Goal: Task Accomplishment & Management: Manage account settings

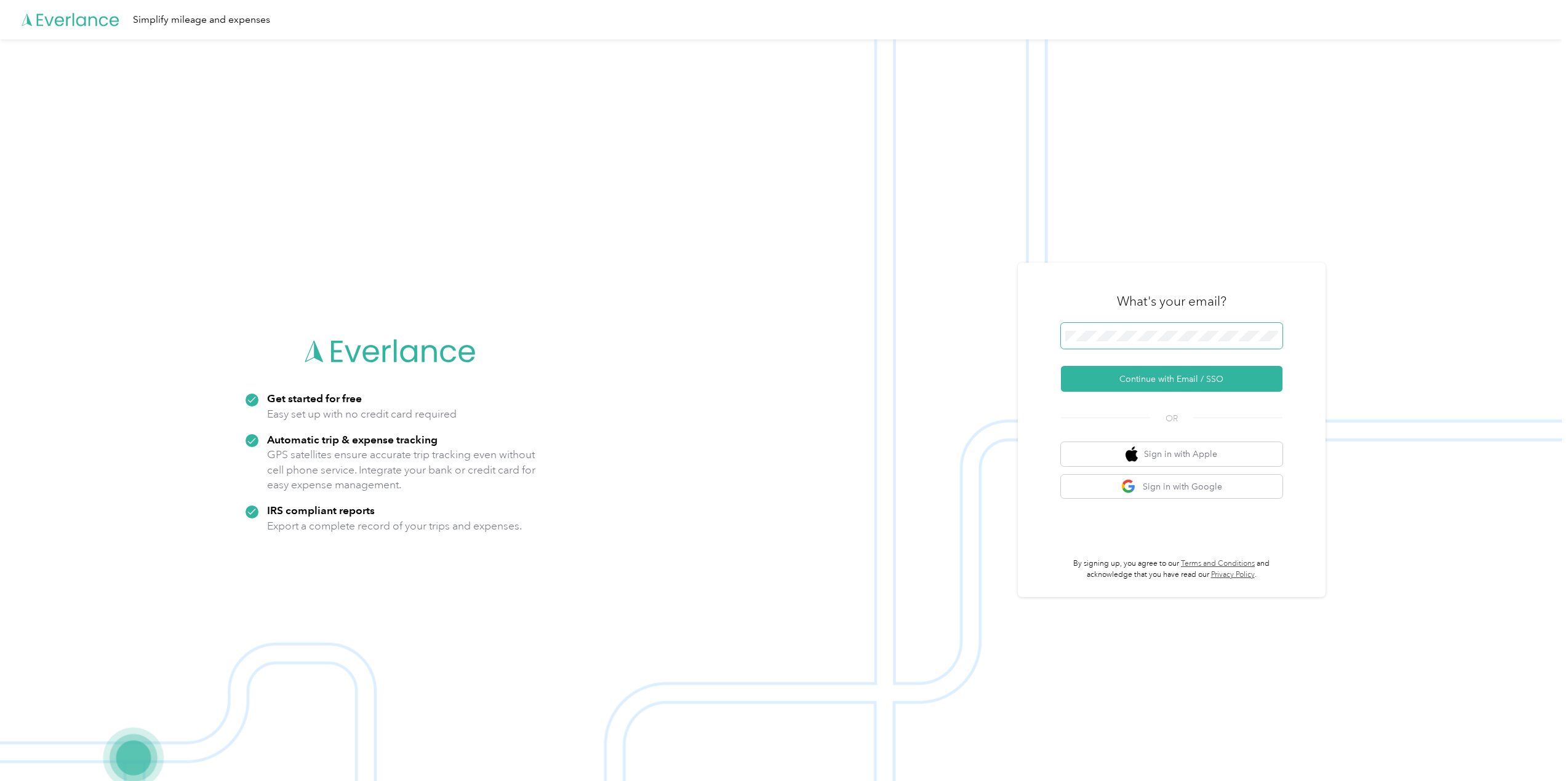
click at [1061, 366] on button "Continue with Email / SSO" at bounding box center [1172, 379] width 221 height 26
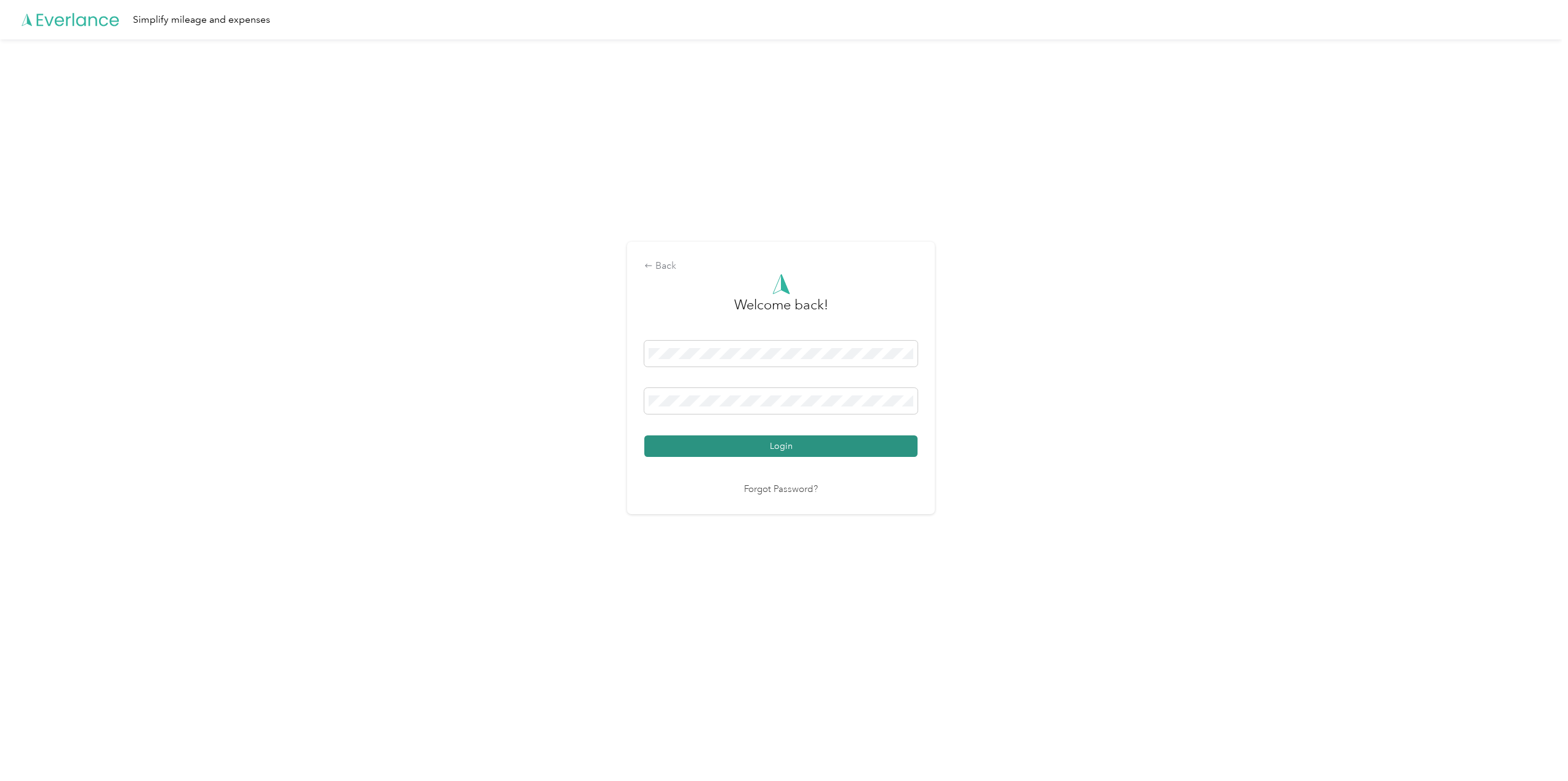
click at [767, 447] on button "Login" at bounding box center [780, 446] width 273 height 21
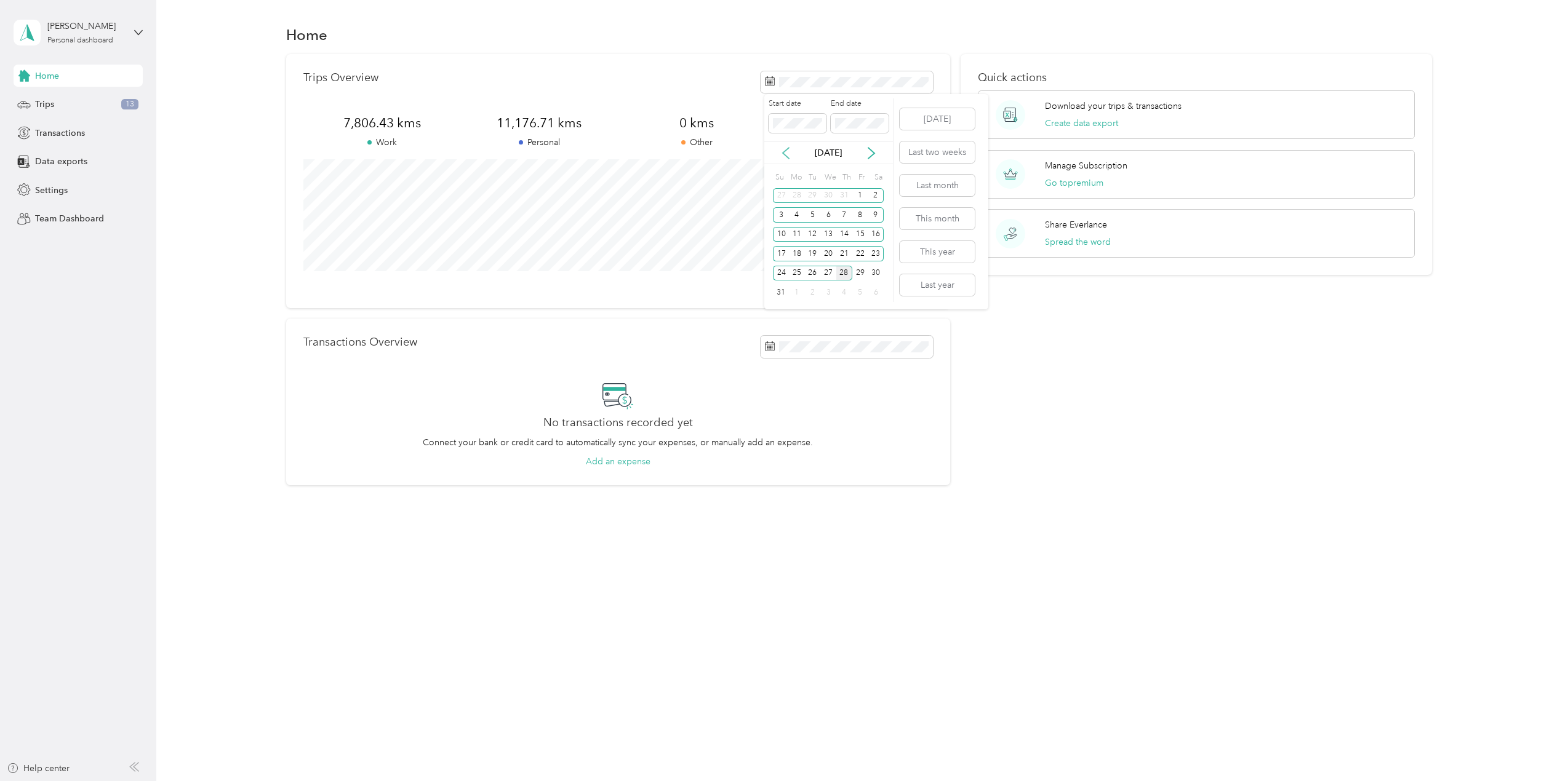
click at [786, 158] on icon at bounding box center [785, 153] width 12 height 12
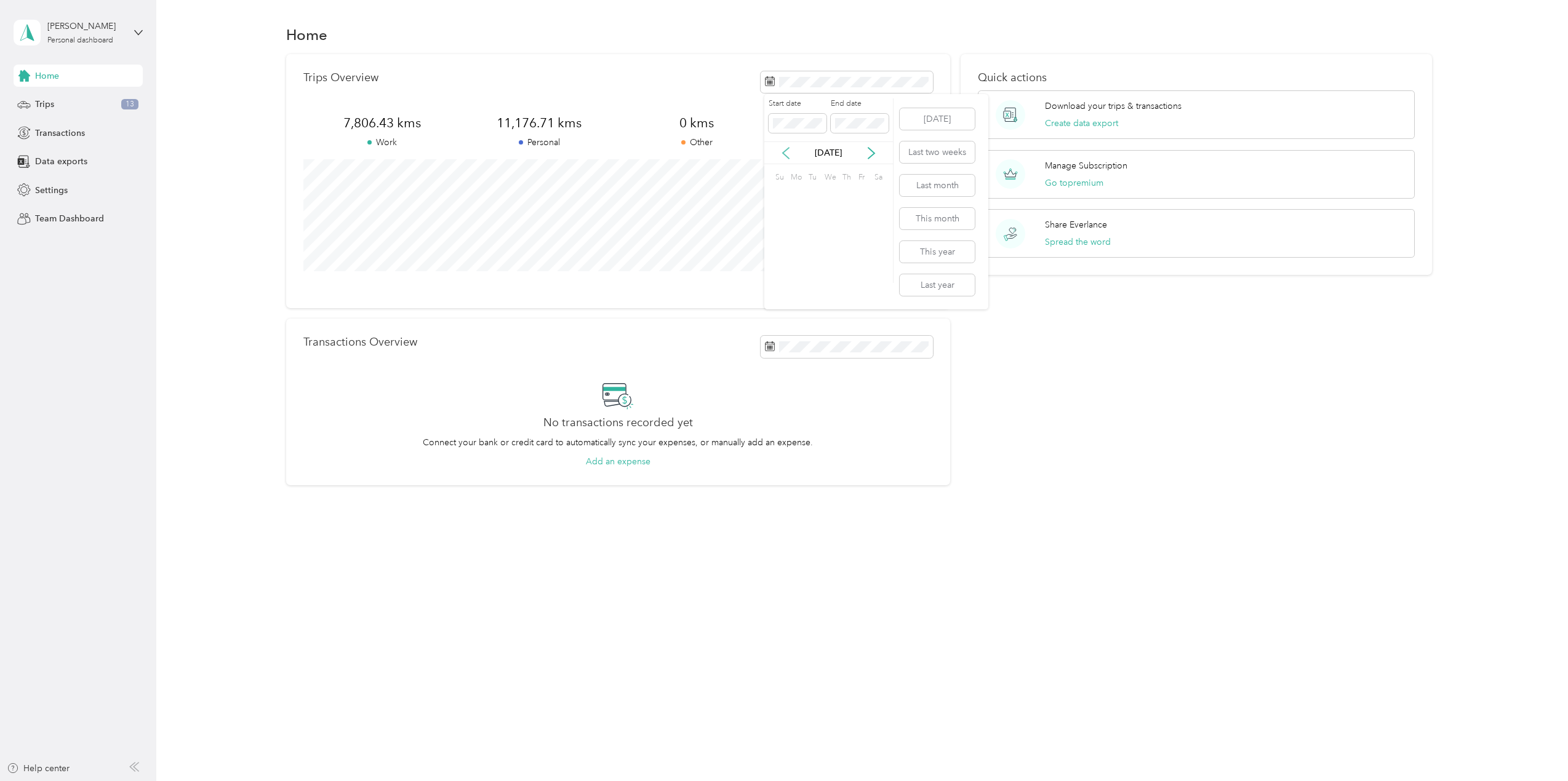
click at [786, 158] on icon at bounding box center [785, 153] width 12 height 12
click at [785, 151] on icon at bounding box center [785, 153] width 6 height 11
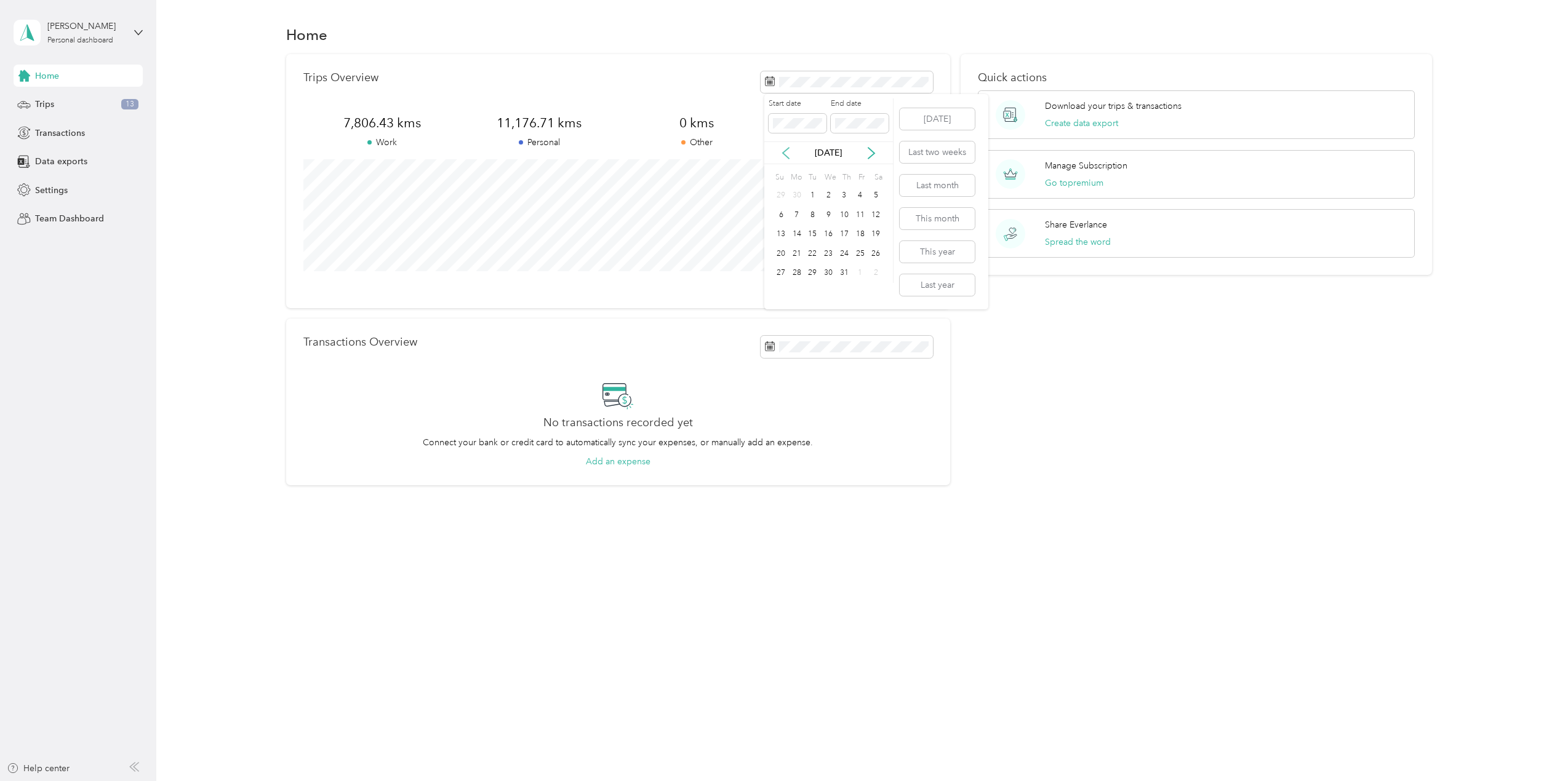
click at [785, 151] on icon at bounding box center [785, 153] width 6 height 11
click at [827, 276] on div "31" at bounding box center [828, 273] width 16 height 15
click at [816, 163] on div "[DATE]" at bounding box center [828, 152] width 128 height 23
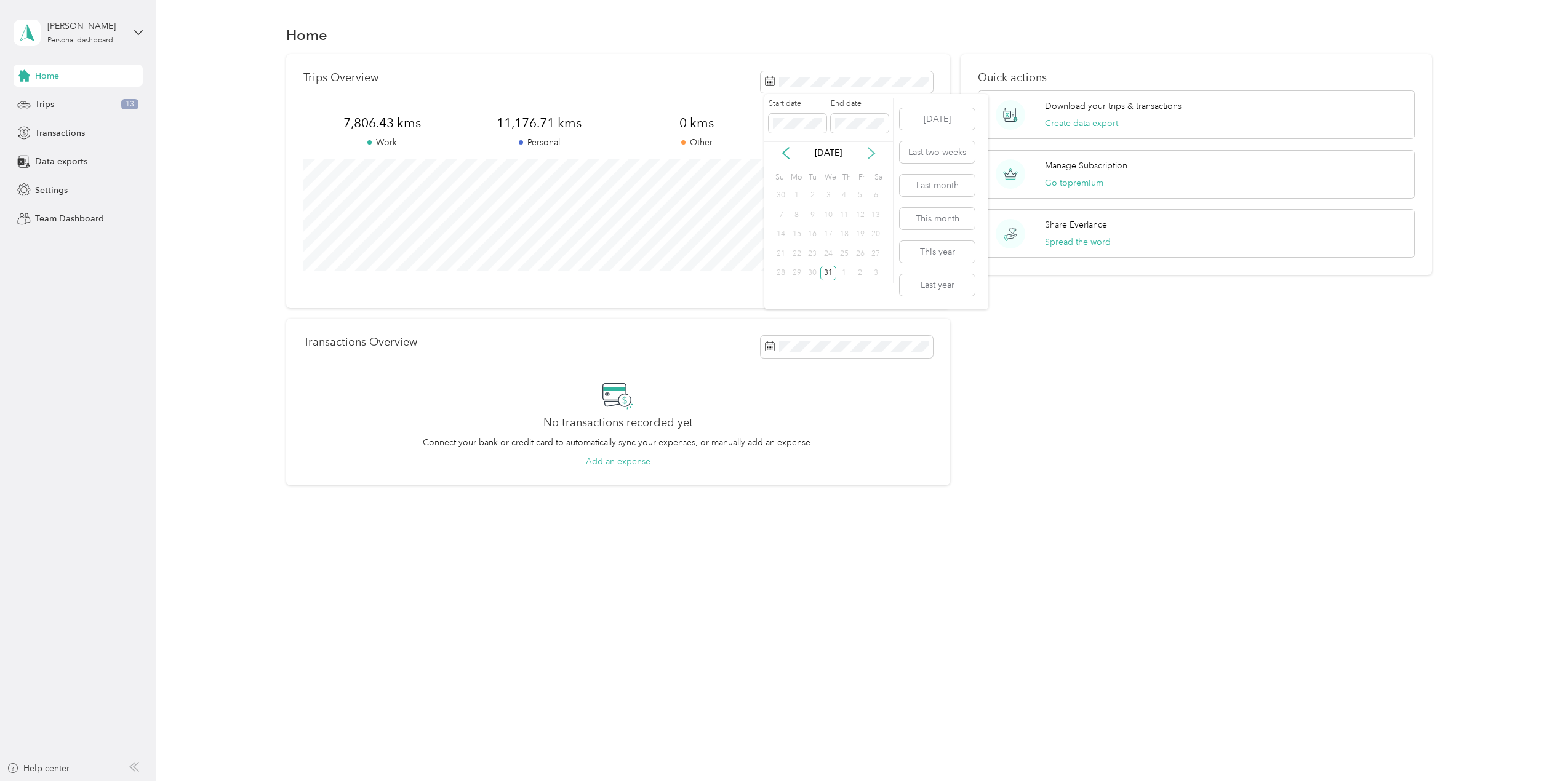
click at [873, 151] on icon at bounding box center [871, 153] width 12 height 12
click at [1157, 421] on div "Quick actions Download your trips & transactions Create data export Manage Subs…" at bounding box center [1196, 270] width 471 height 432
click at [1219, 447] on div "Quick actions Download your trips & transactions Create data export Manage Subs…" at bounding box center [1196, 270] width 471 height 432
